Goal: Complete application form: Complete application form

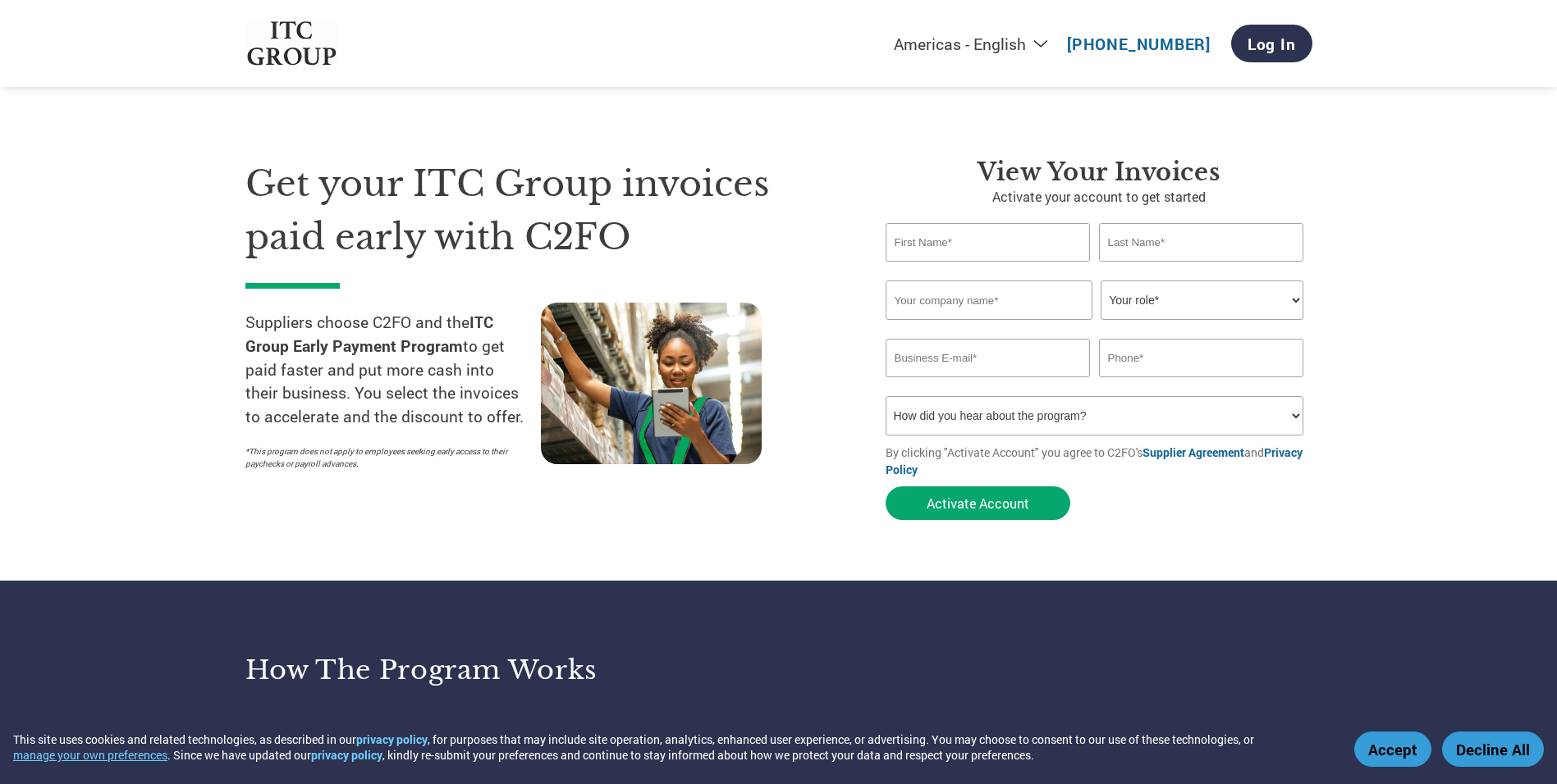
click at [1171, 452] on link "Supplier Agreement" at bounding box center [1192, 452] width 101 height 16
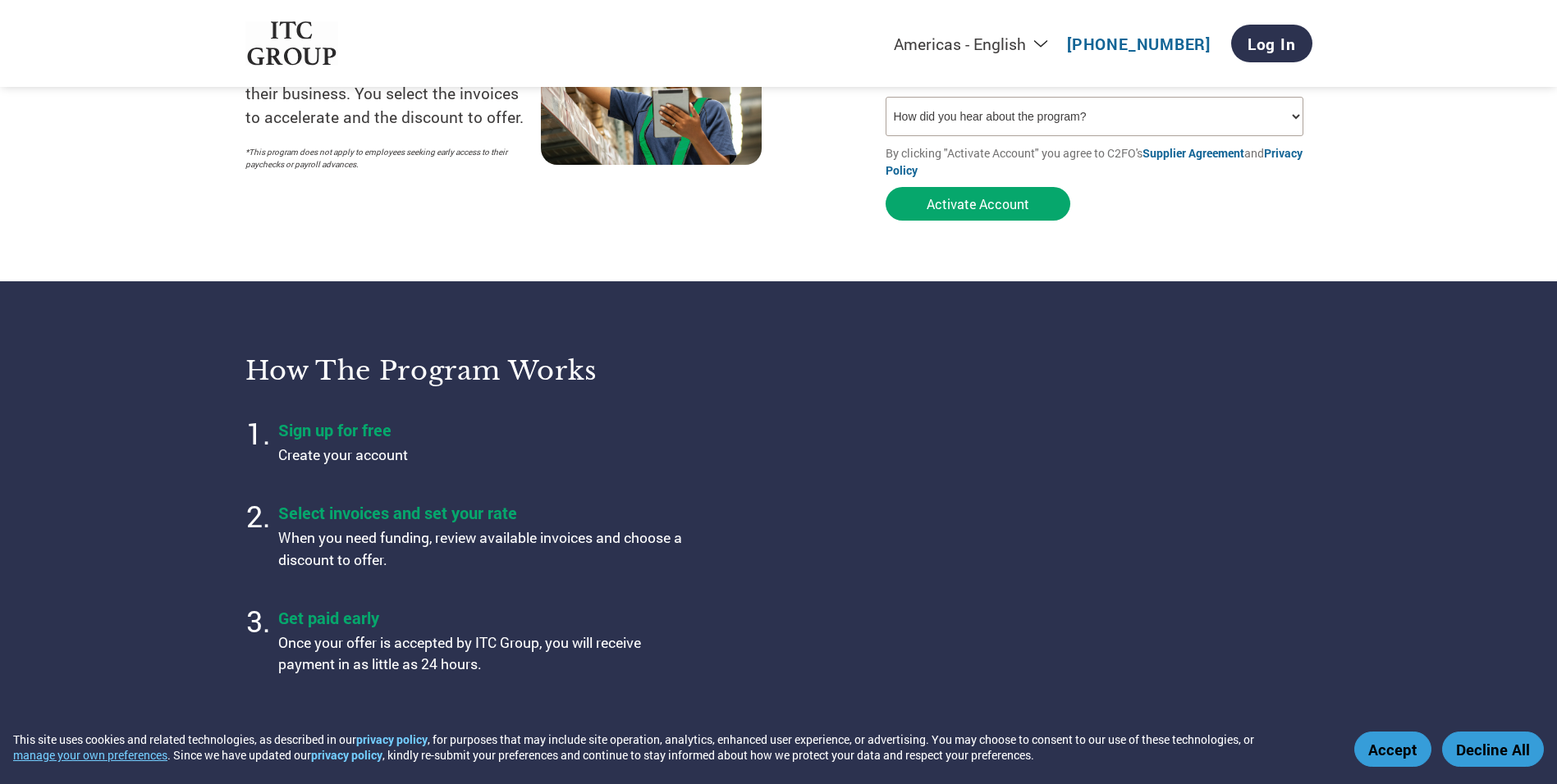
scroll to position [328, 0]
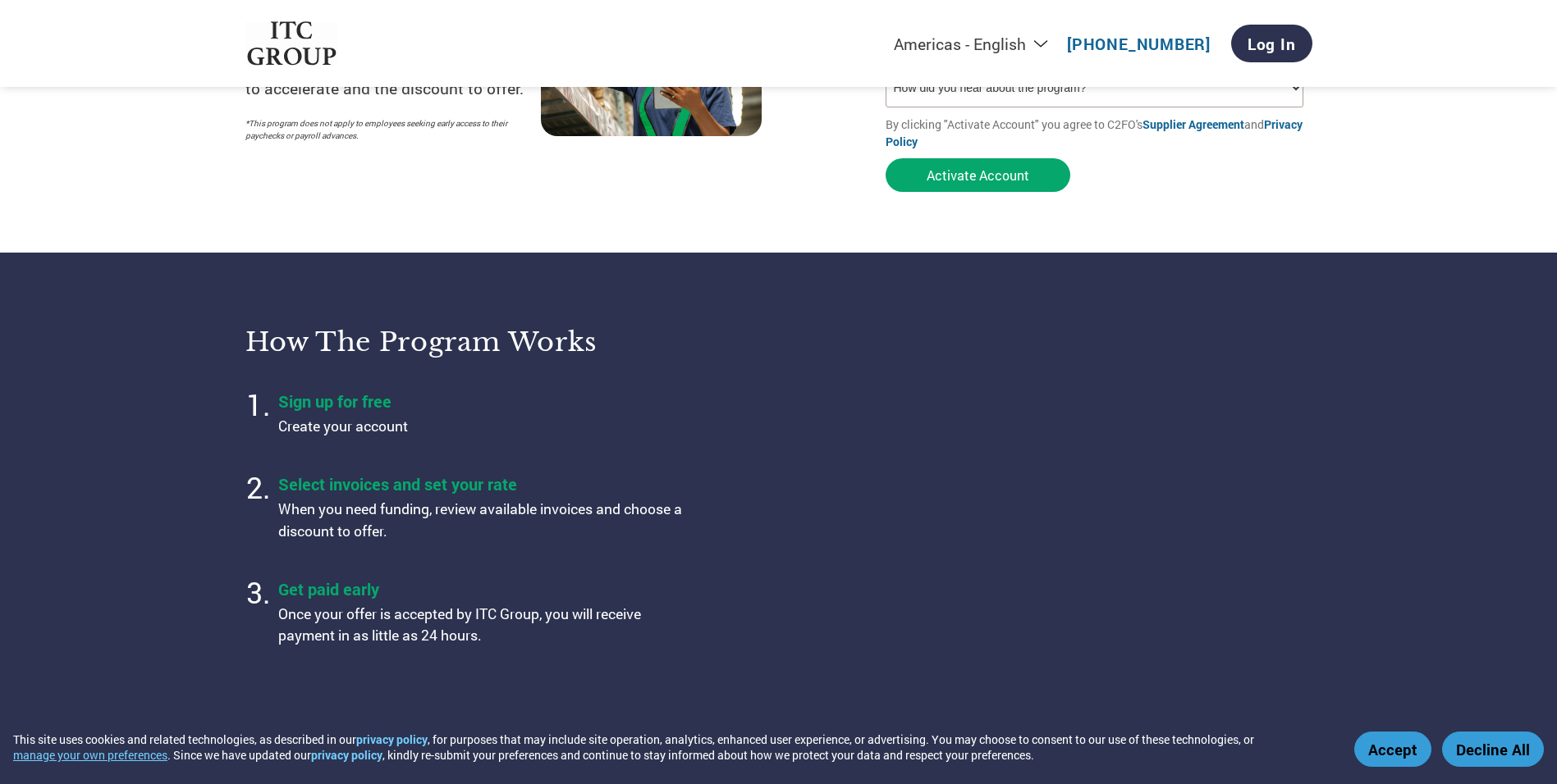
click at [1393, 744] on button "Accept" at bounding box center [1393, 749] width 78 height 35
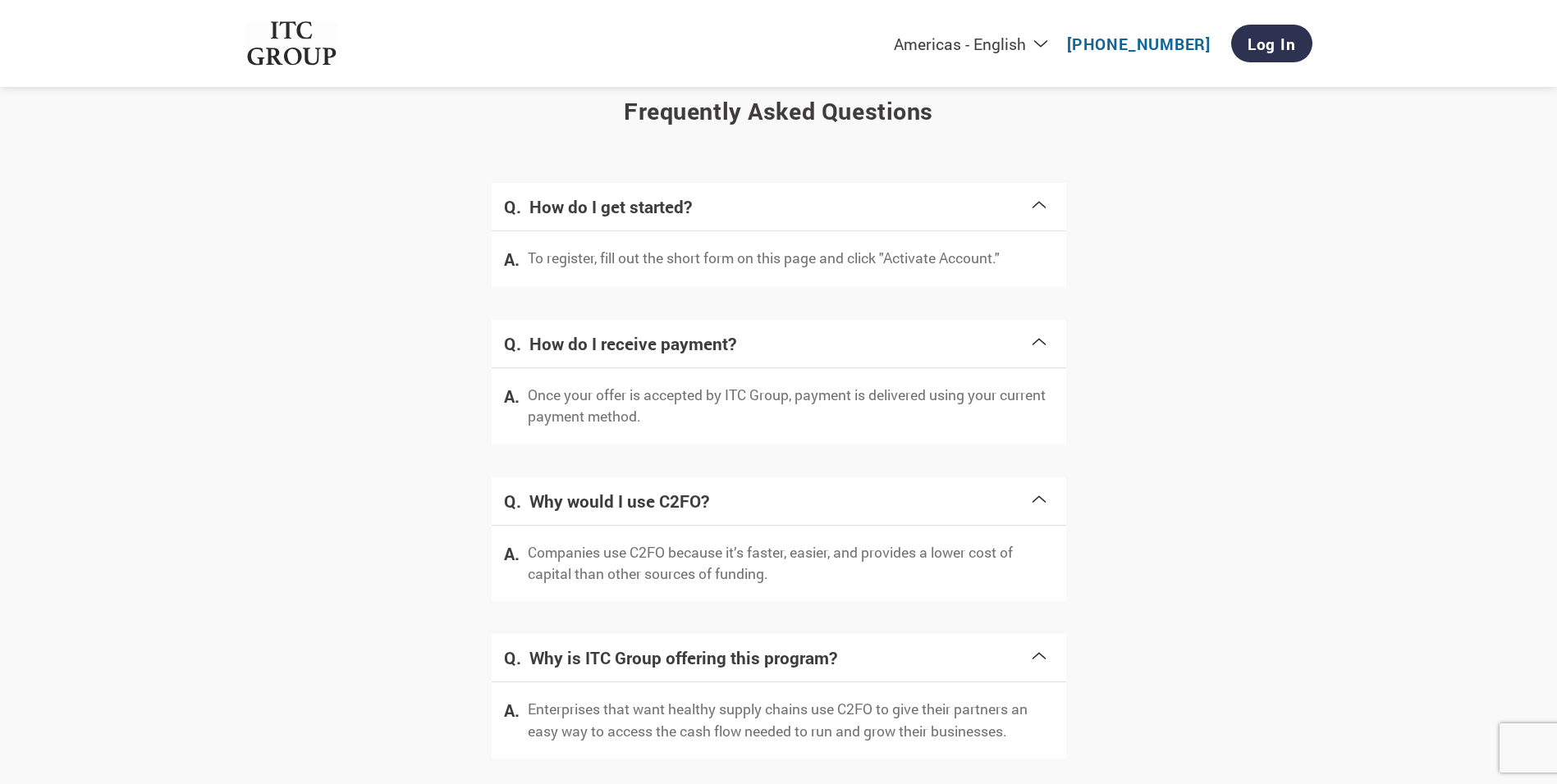
scroll to position [3117, 0]
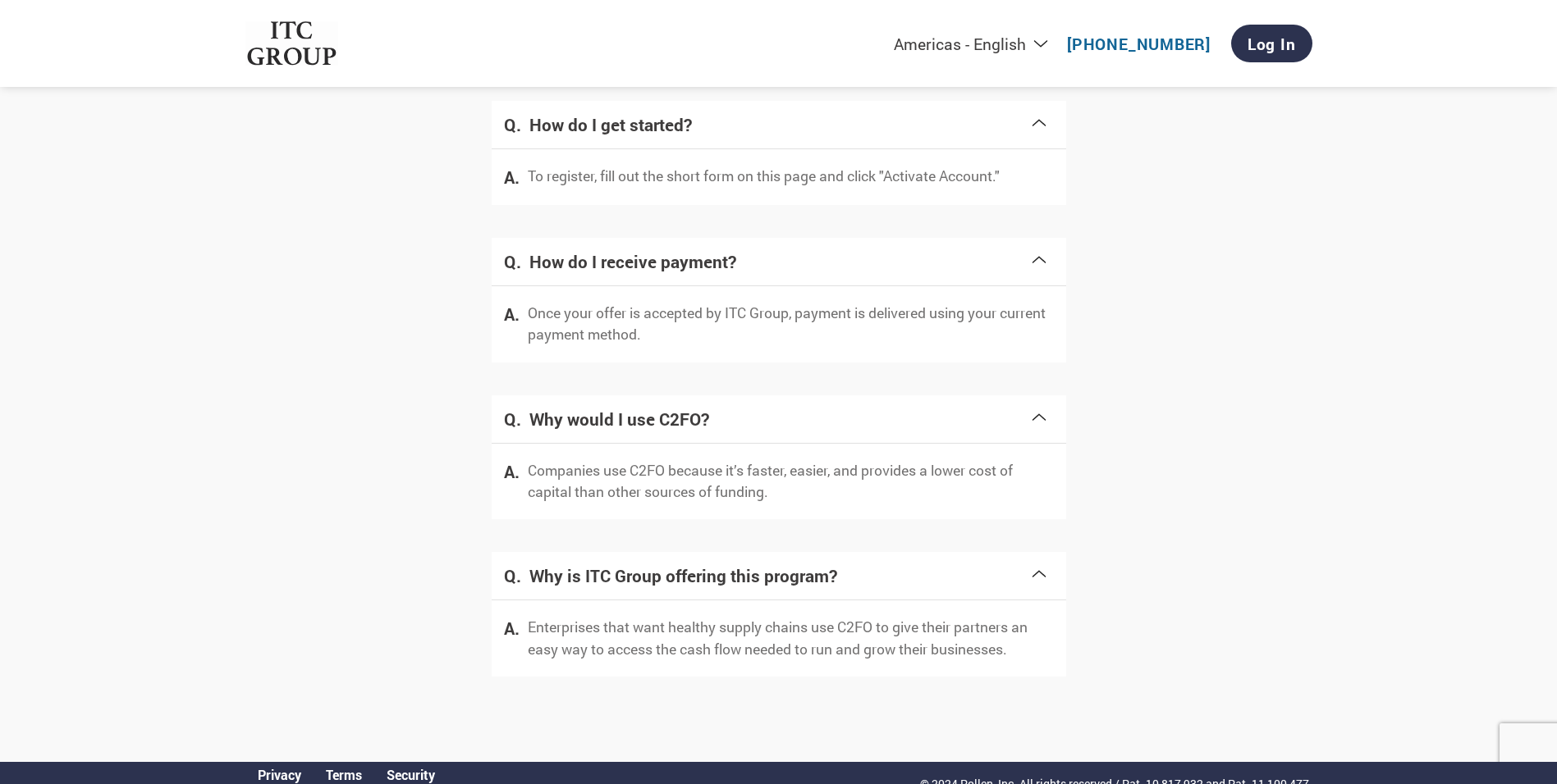
click at [657, 180] on p "To register, fill out the short form on this page and click "Activate Account."" at bounding box center [764, 176] width 472 height 21
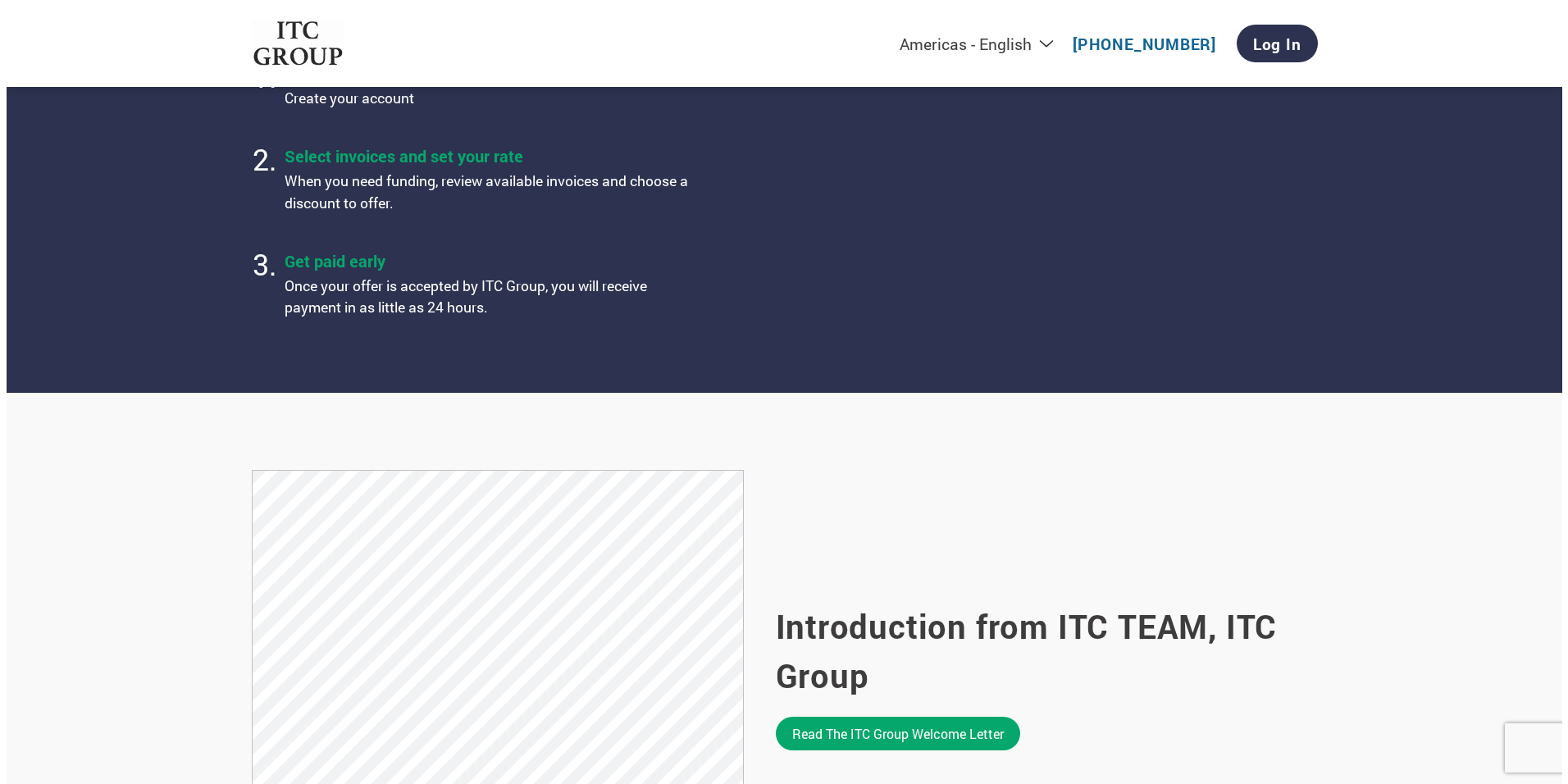
scroll to position [0, 0]
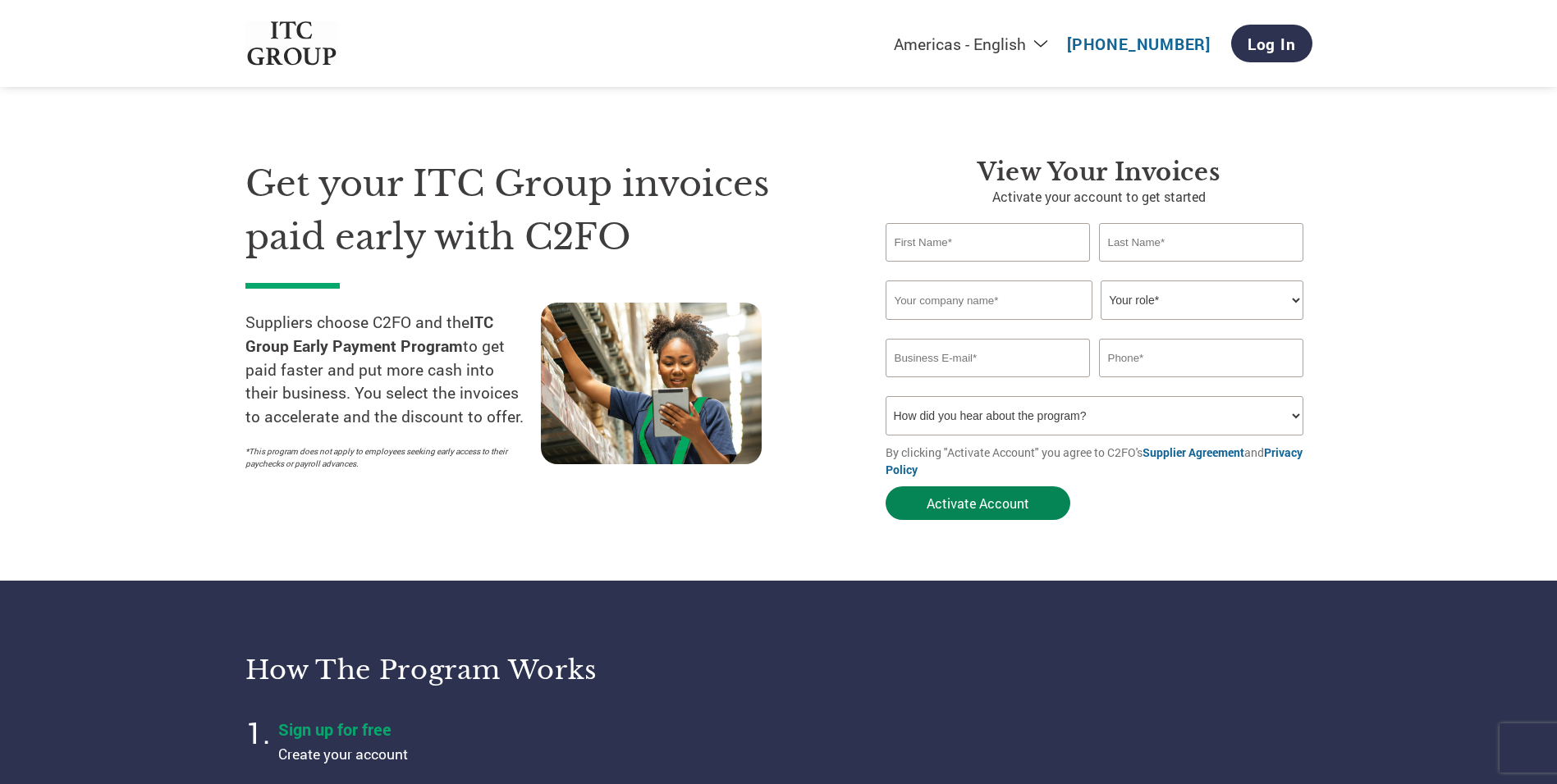
click at [982, 510] on button "Activate Account" at bounding box center [978, 503] width 185 height 34
click at [961, 267] on div "Invalid first name or first name is too long" at bounding box center [988, 268] width 205 height 11
click at [961, 258] on input "text" at bounding box center [988, 242] width 205 height 39
type input "SENTHIL"
type input "KUMAR"
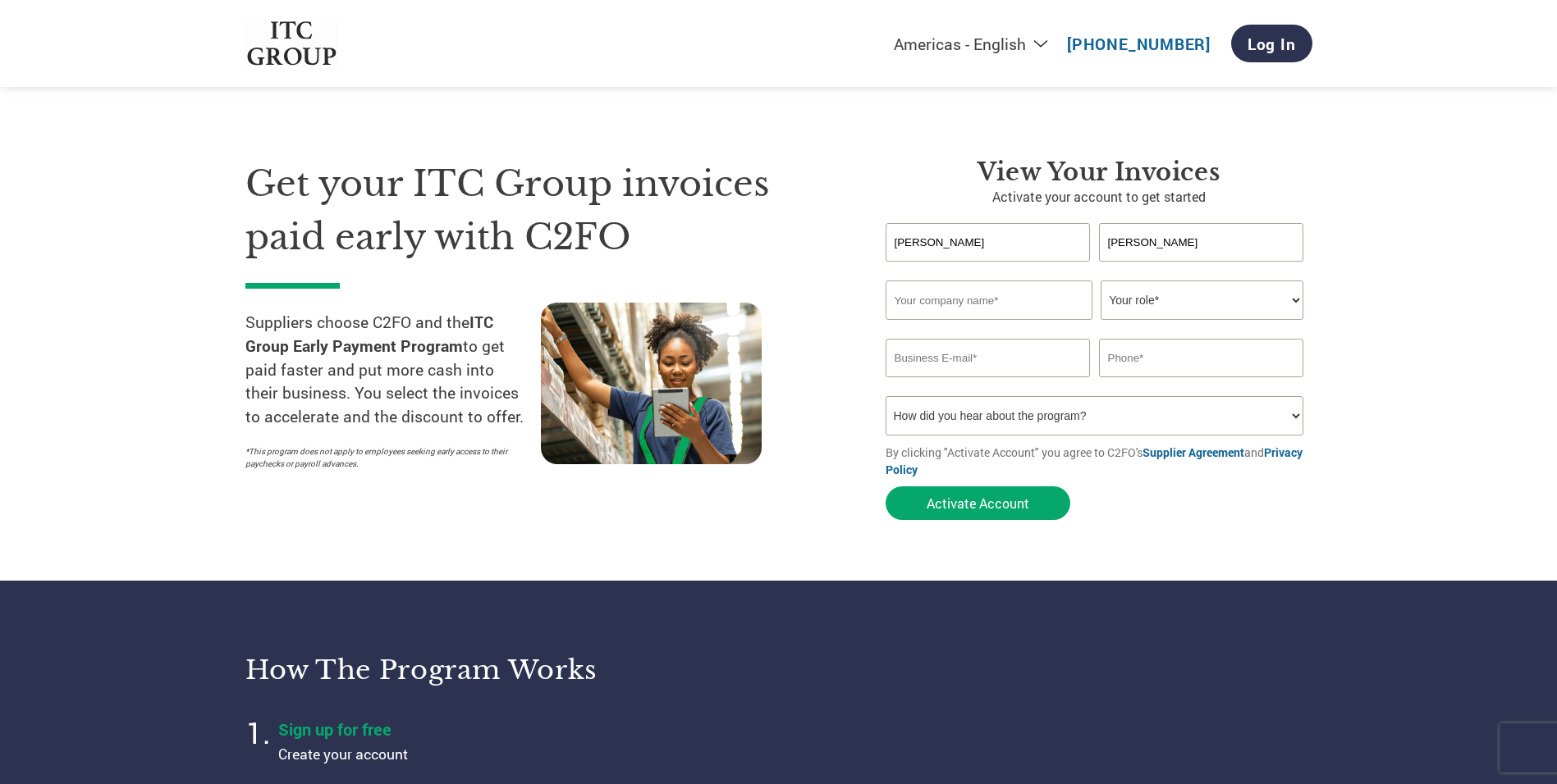
click at [976, 308] on input "text" at bounding box center [989, 300] width 207 height 40
type input "NISARGA GREEN VIEW RESORTS PRI"
type input "rdm@sporticoresorts.com"
click at [1163, 317] on select "Your role* CFO Controller Credit Manager Finance Director Treasurer CEO Preside…" at bounding box center [1202, 300] width 203 height 40
select select "CONTROLLER"
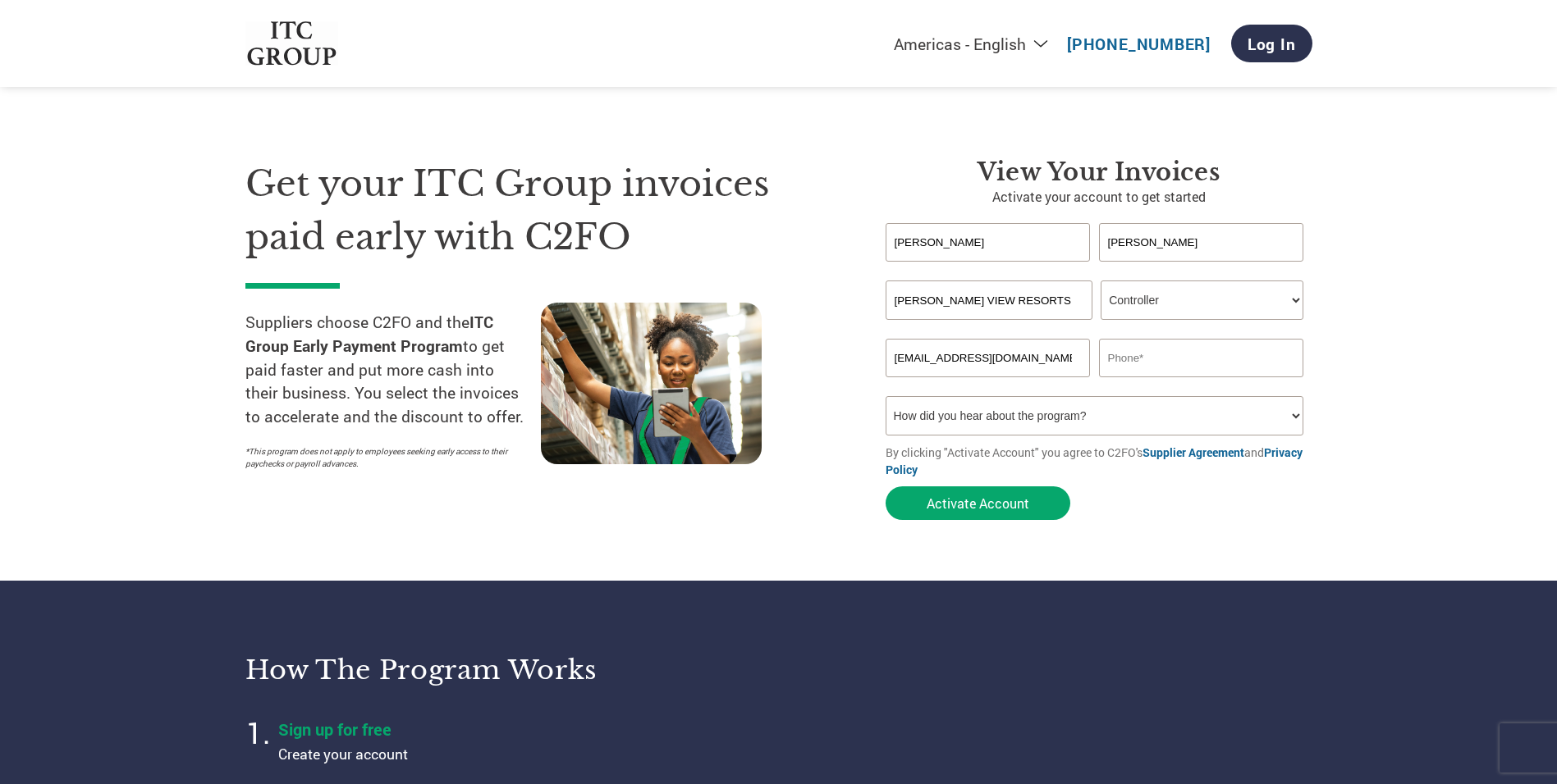
click at [1100, 280] on select "Your role* CFO Controller Credit Manager Finance Director Treasurer CEO Preside…" at bounding box center [1202, 300] width 203 height 40
click at [1012, 369] on input "rdm@sporticoresorts.com" at bounding box center [988, 358] width 205 height 39
click at [891, 363] on input "rdm@sporticoresorts.com" at bounding box center [988, 358] width 205 height 39
type input "accounts@sporticoresorts.com"
click at [1144, 371] on input "text" at bounding box center [1201, 358] width 205 height 39
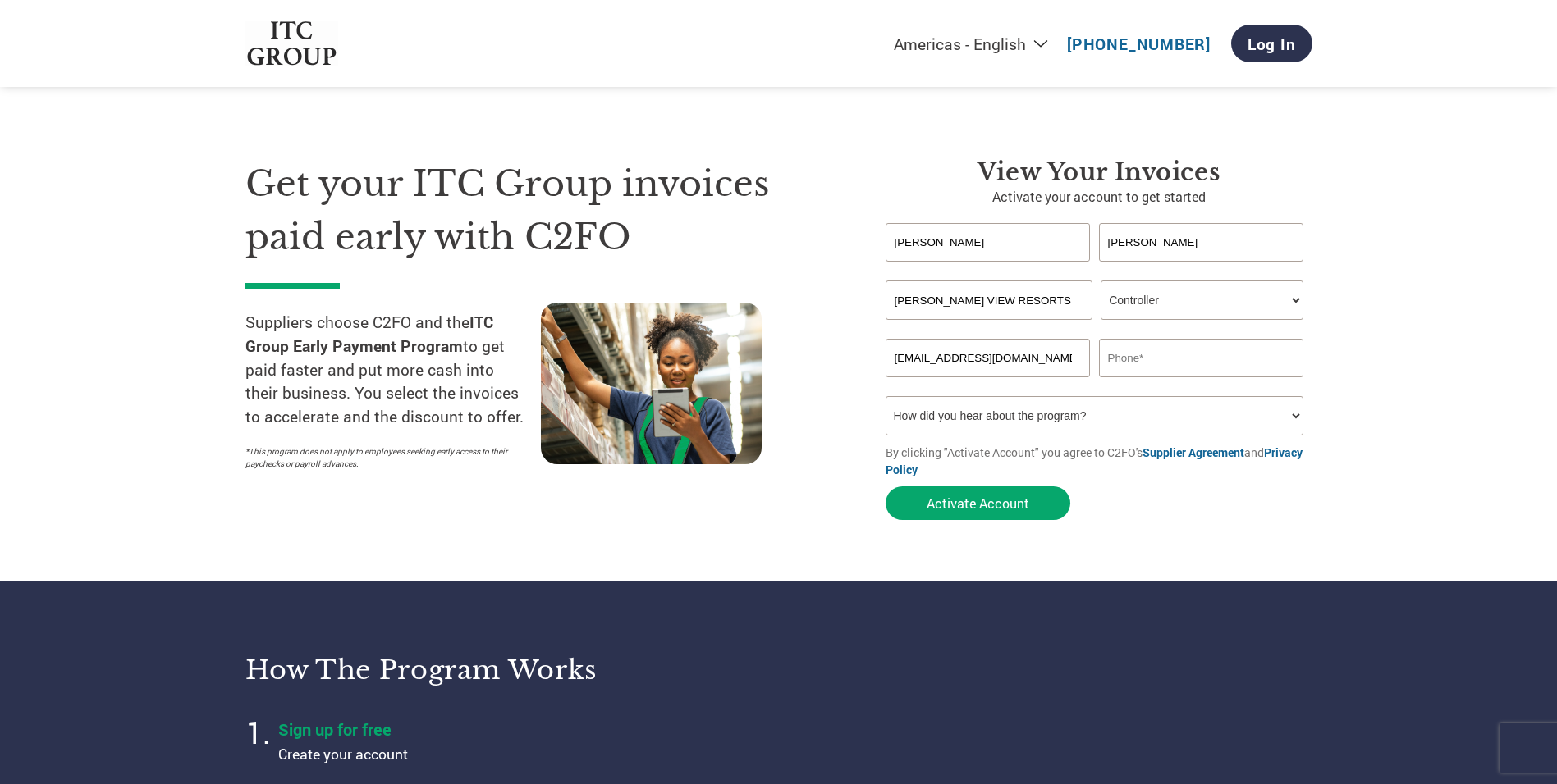
type input "09886541747"
click at [1054, 429] on select "How did you hear about the program? Received a letter Email Social Media Online…" at bounding box center [1094, 416] width 418 height 40
select select "Email"
click at [886, 397] on select "How did you hear about the program? Received a letter Email Social Media Online…" at bounding box center [1094, 416] width 418 height 40
click at [1042, 502] on button "Activate Account" at bounding box center [978, 503] width 185 height 34
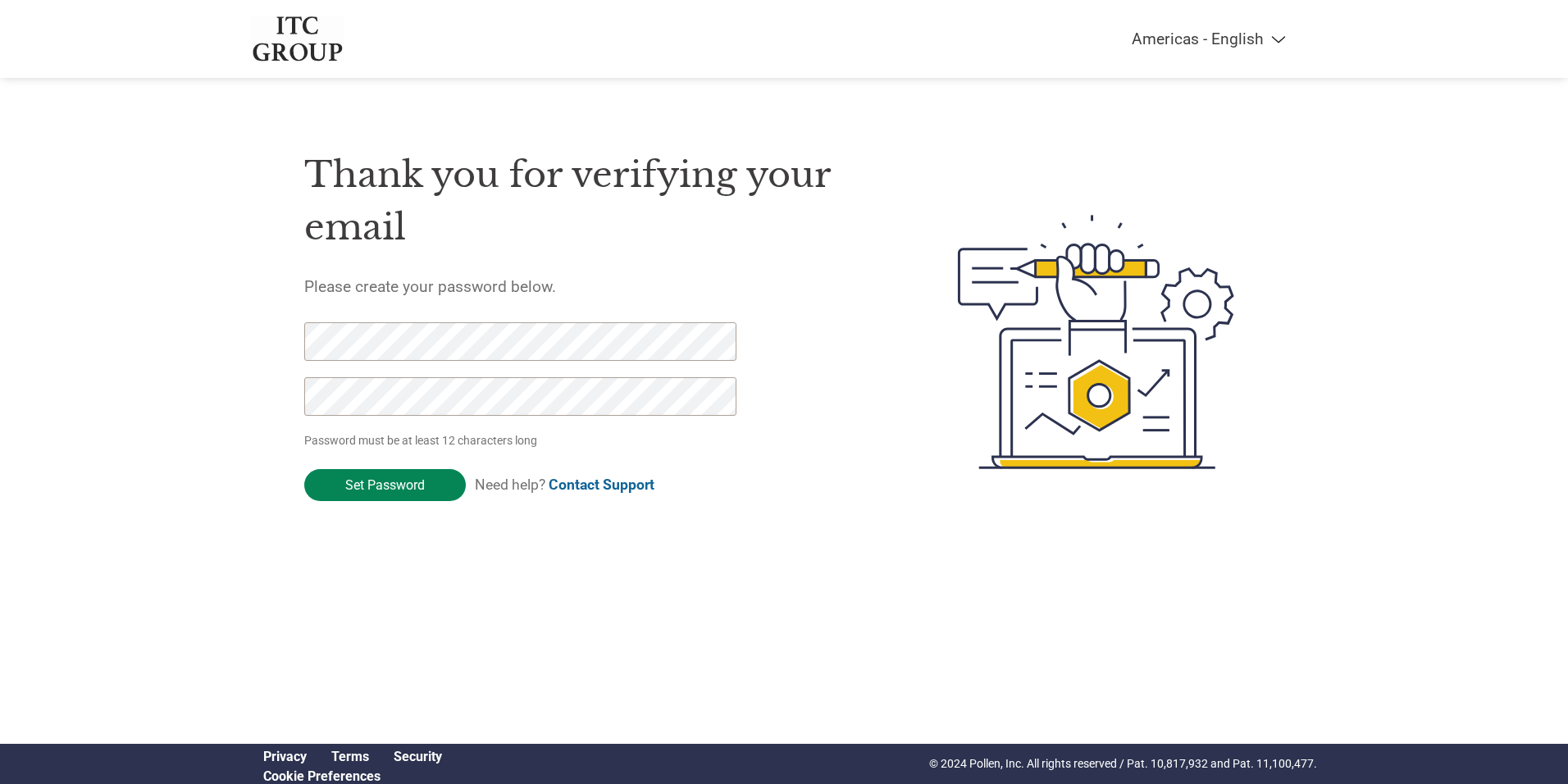
click at [411, 481] on input "Set Password" at bounding box center [385, 485] width 161 height 32
